Goal: Register for event/course

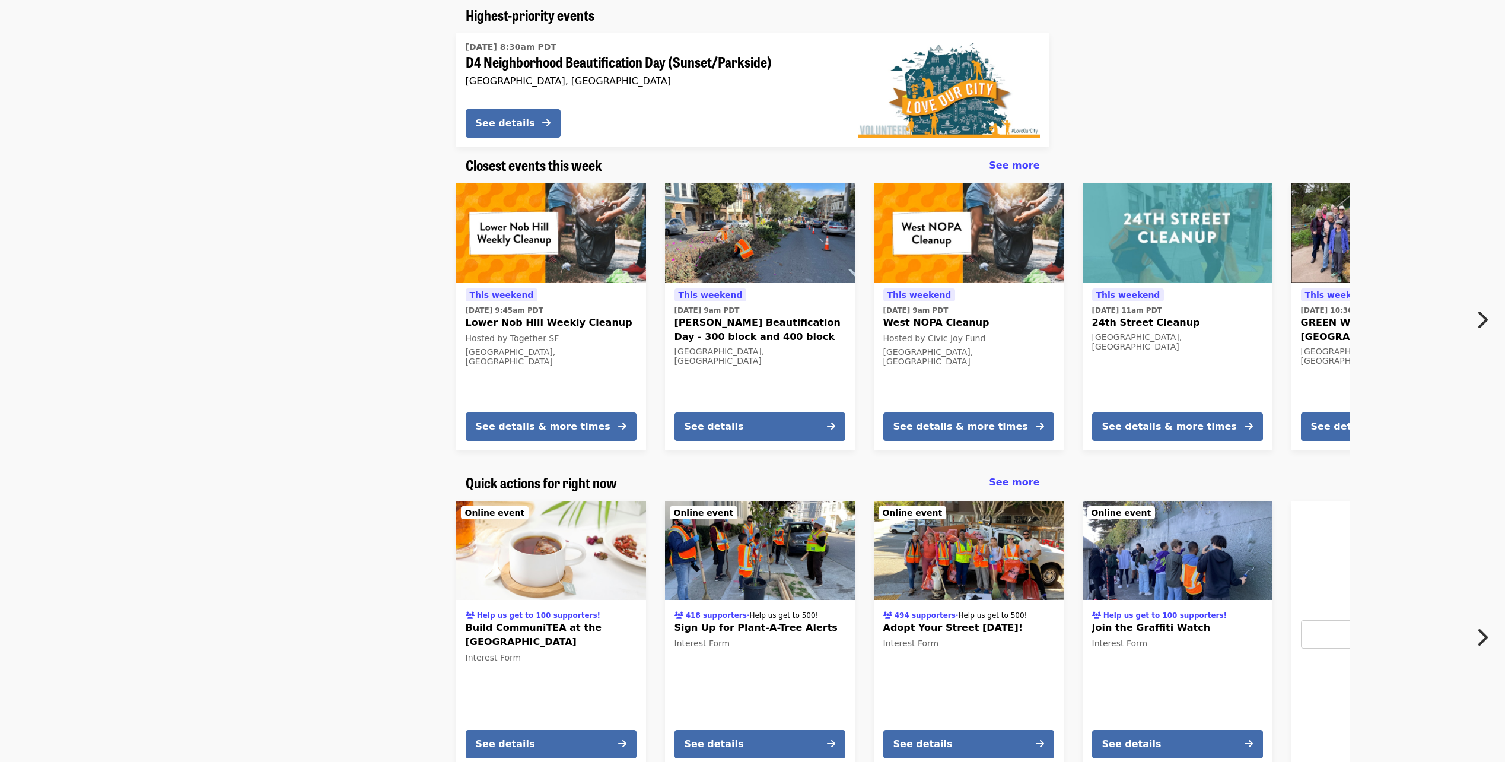
scroll to position [160, 0]
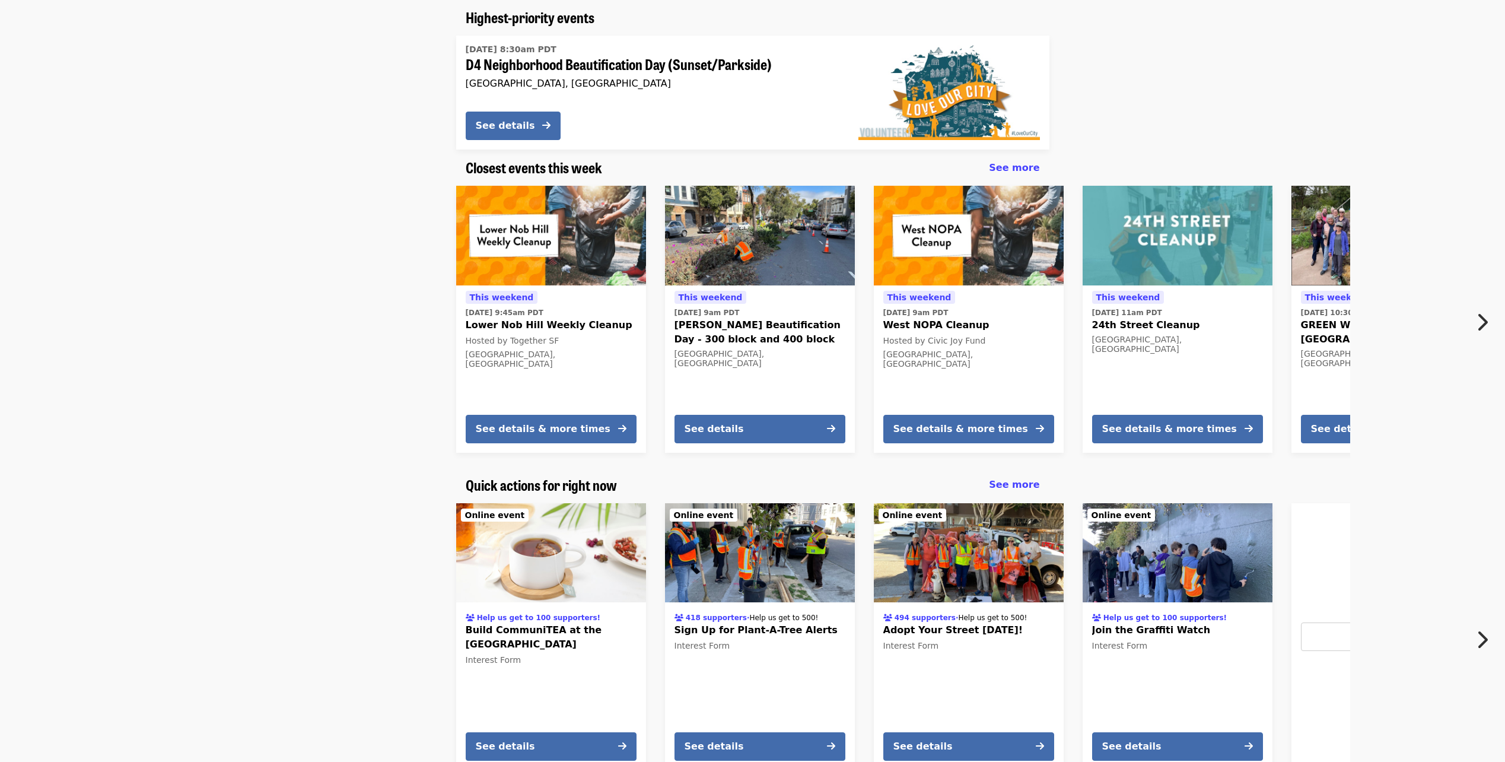
click at [1482, 323] on icon "chevron-right icon" at bounding box center [1482, 322] width 12 height 23
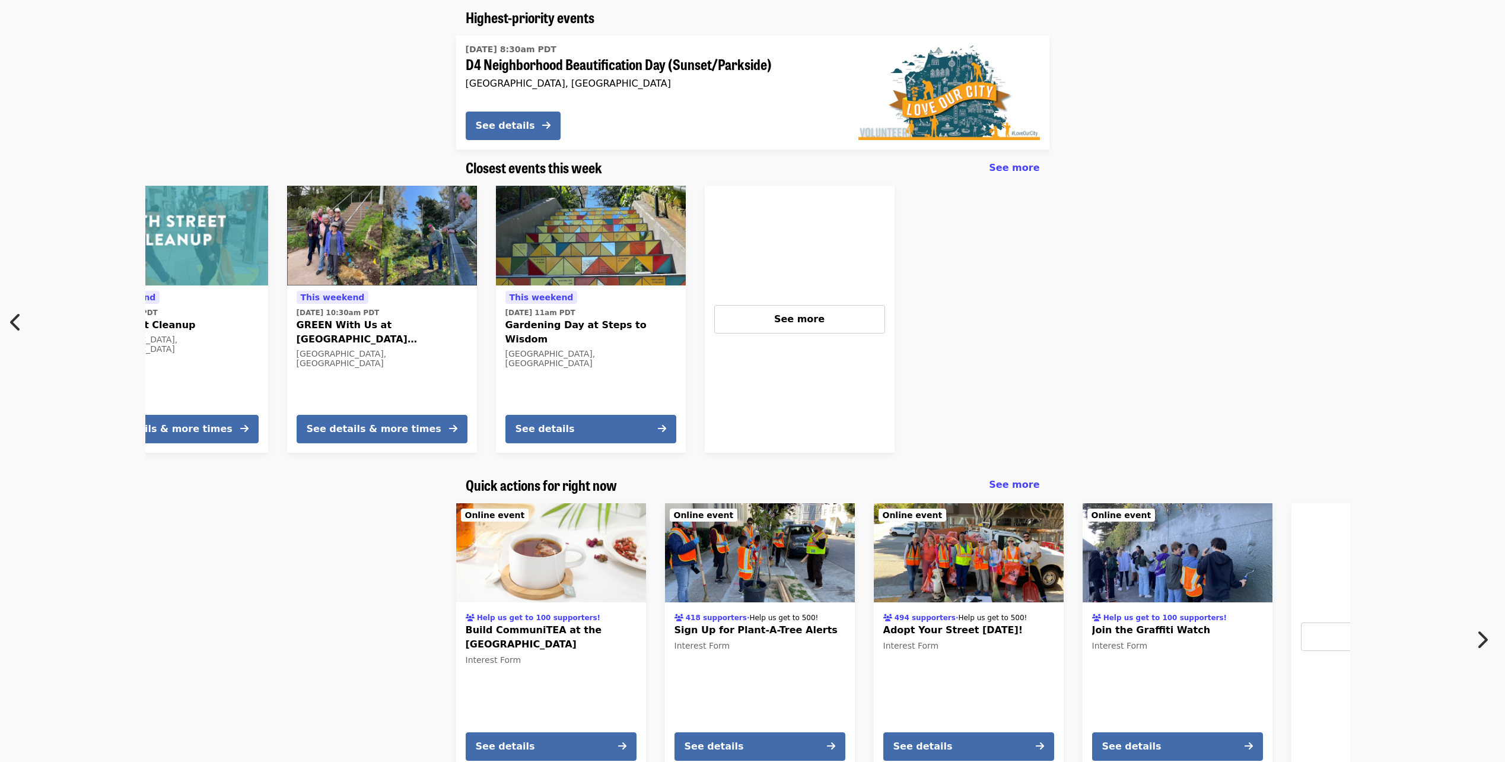
scroll to position [0, 1010]
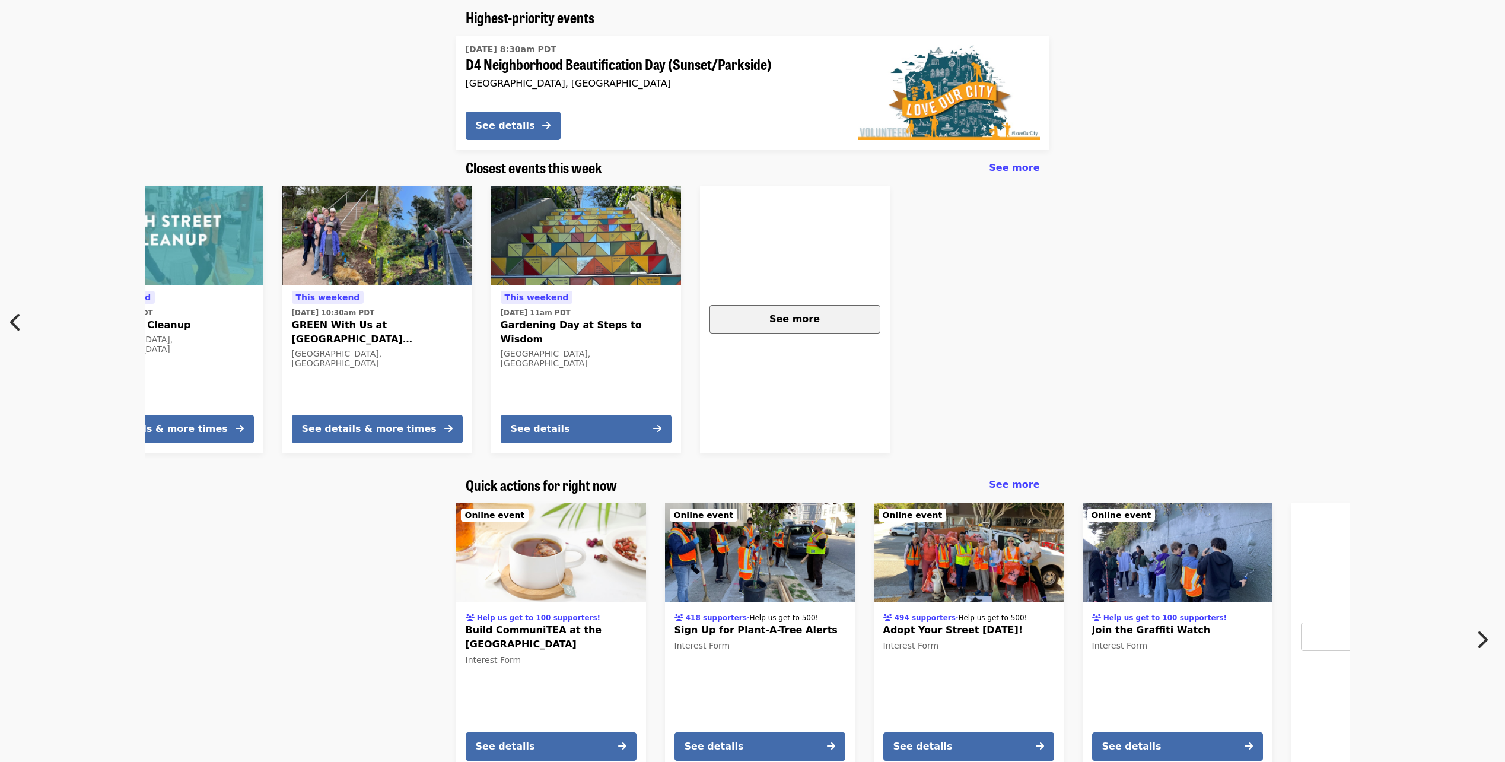
click at [832, 319] on div "See more" at bounding box center [795, 319] width 151 height 14
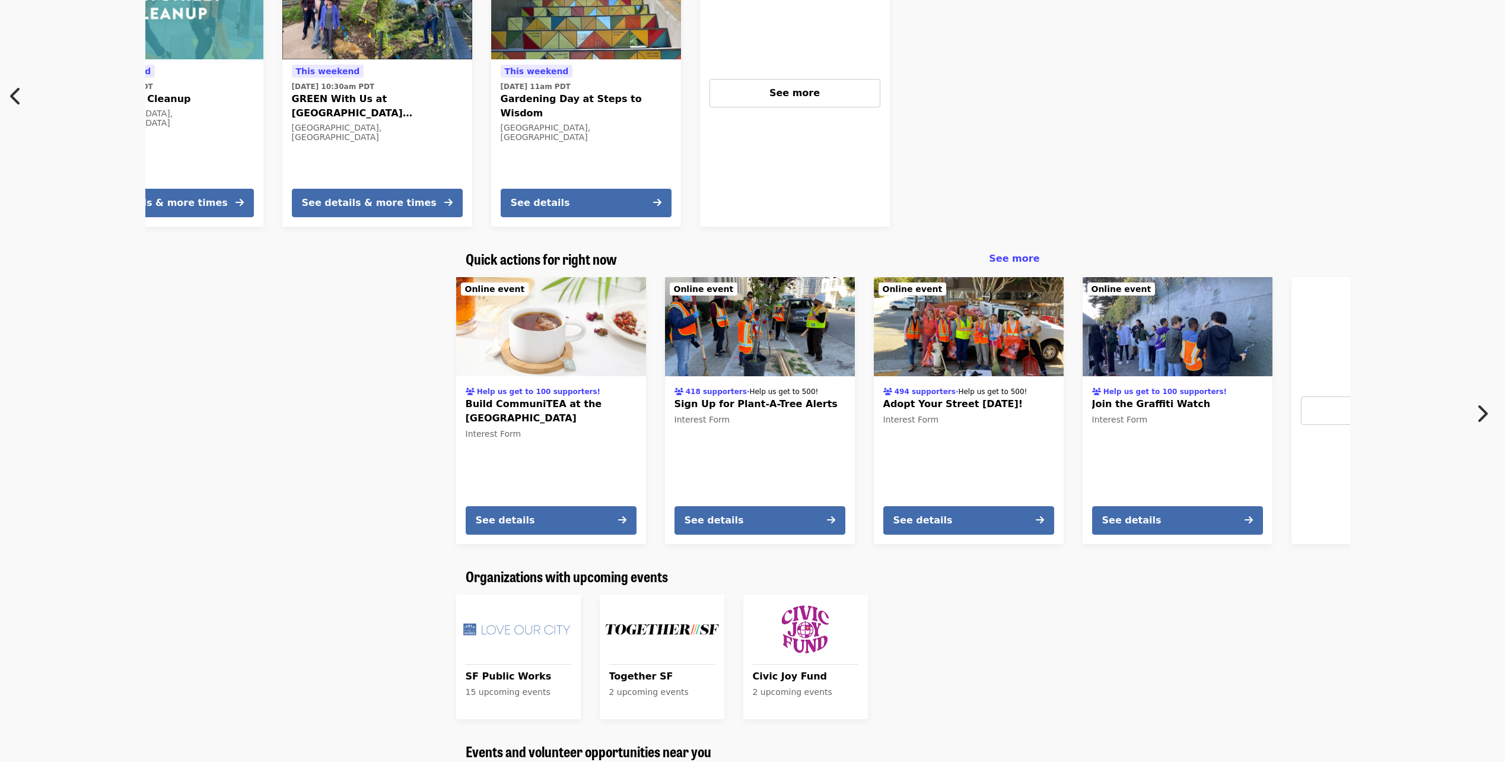
scroll to position [475, 0]
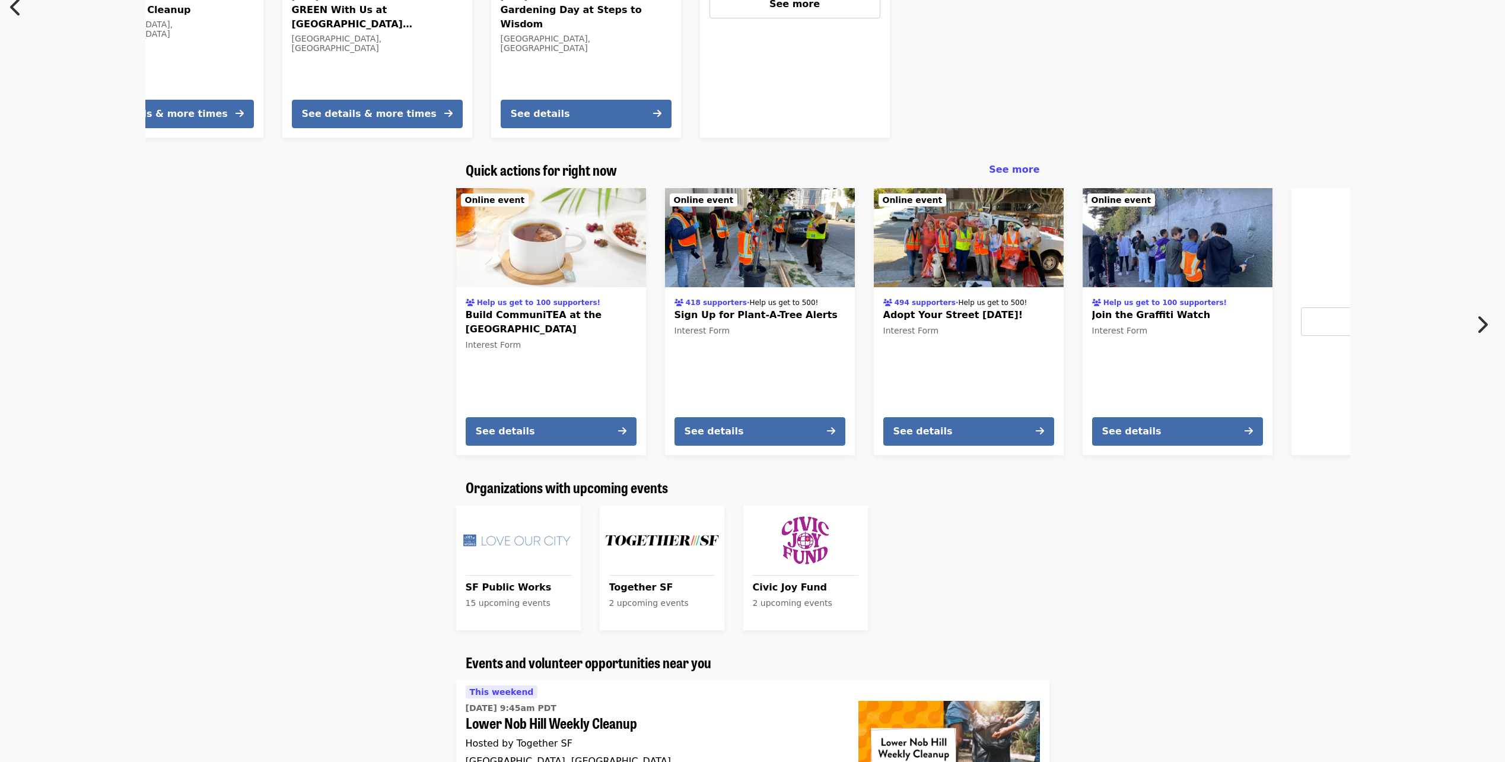
click at [648, 544] on img "See upcoming events for Together SF" at bounding box center [661, 540] width 115 height 61
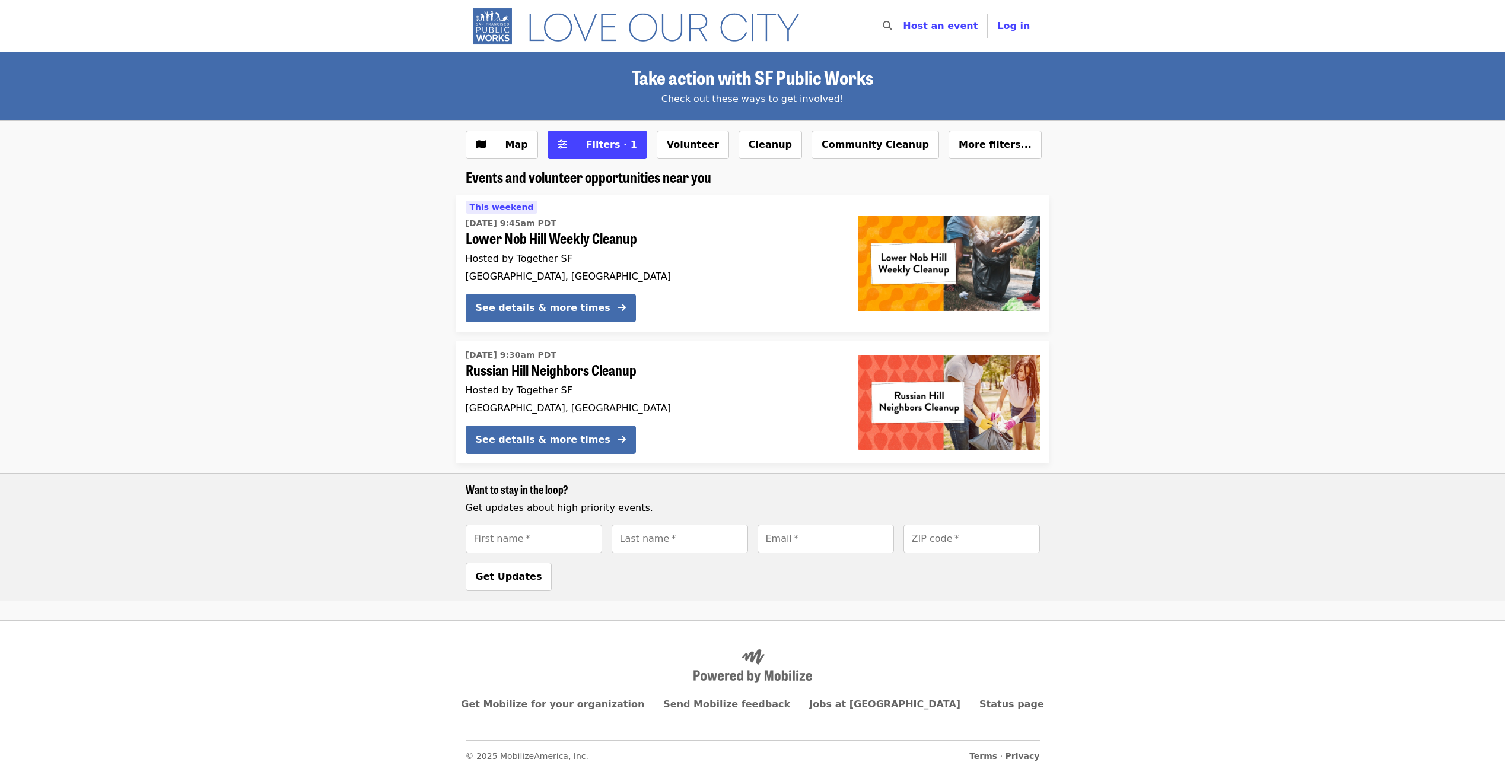
click at [900, 257] on img at bounding box center [949, 263] width 182 height 95
